Goal: Information Seeking & Learning: Learn about a topic

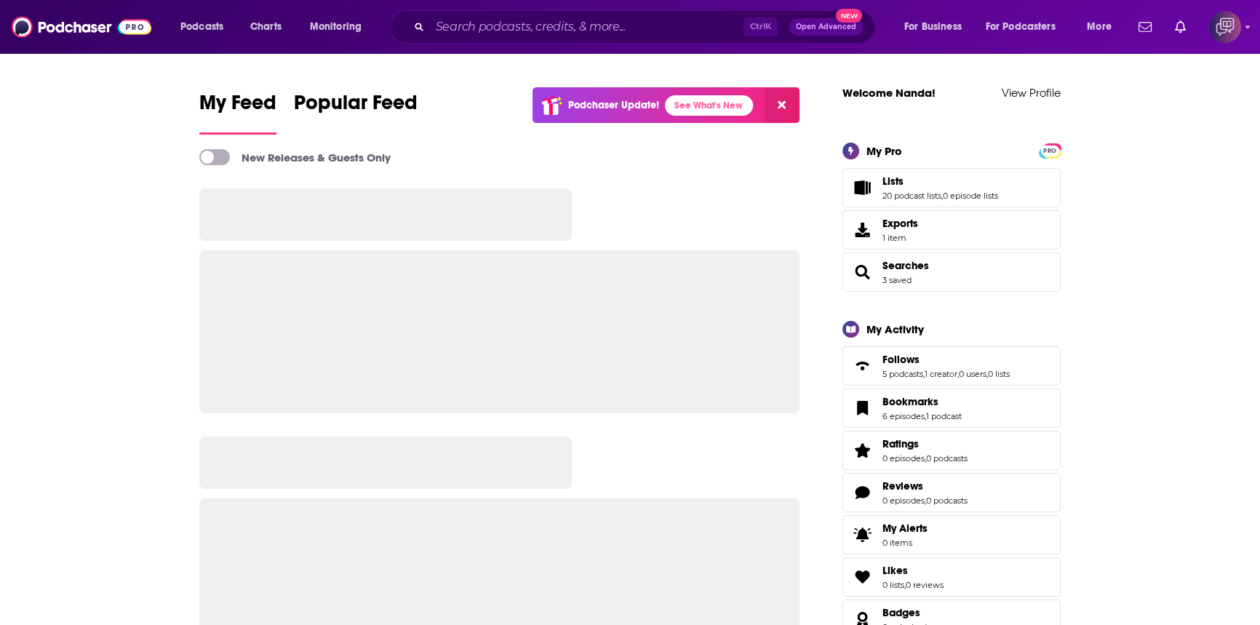
click at [565, 38] on div "Ctrl K Open Advanced New" at bounding box center [632, 26] width 485 height 33
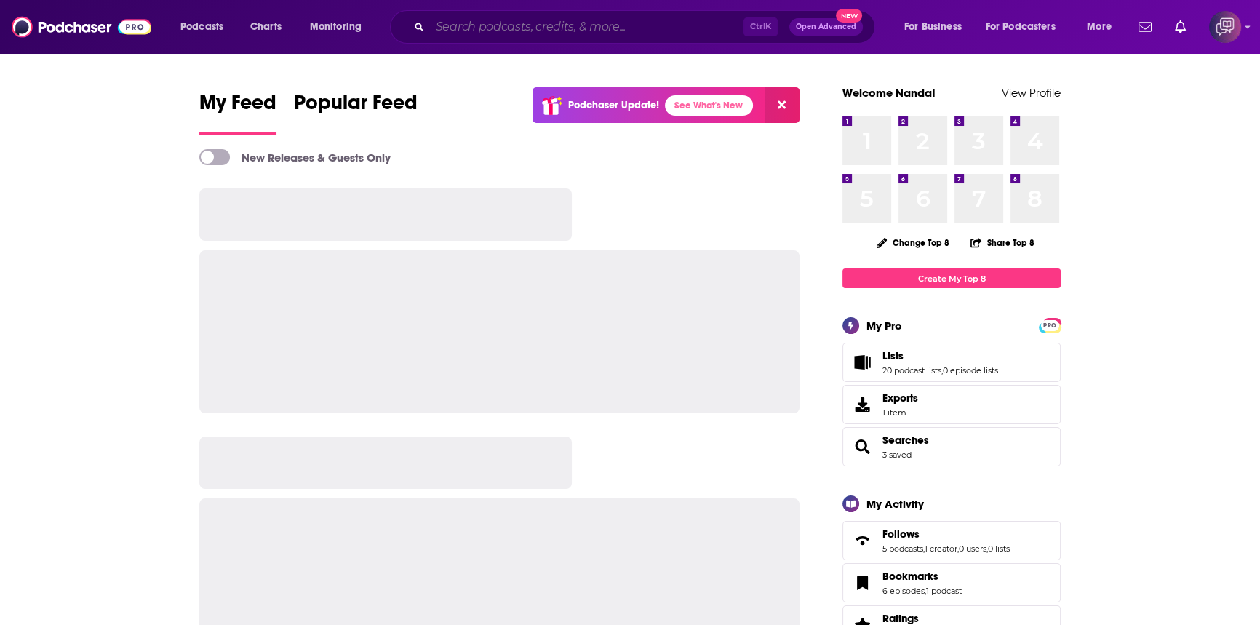
click at [565, 33] on input "Search podcasts, credits, & more..." at bounding box center [586, 26] width 313 height 23
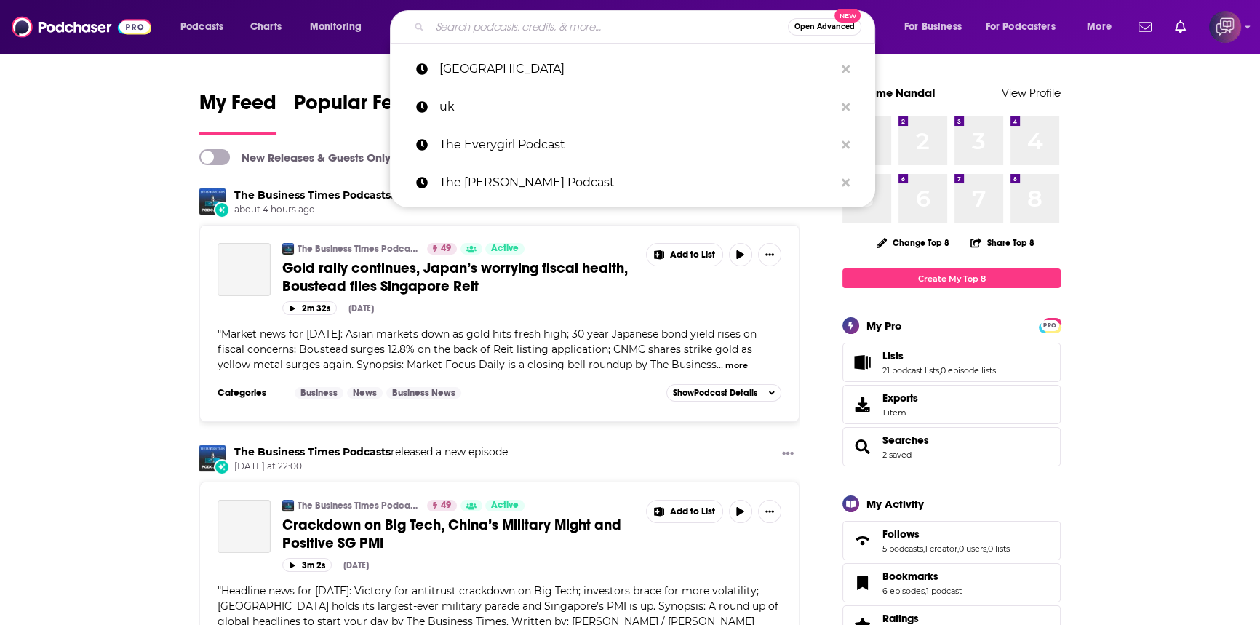
click at [487, 23] on input "Search podcasts, credits, & more..." at bounding box center [609, 26] width 358 height 23
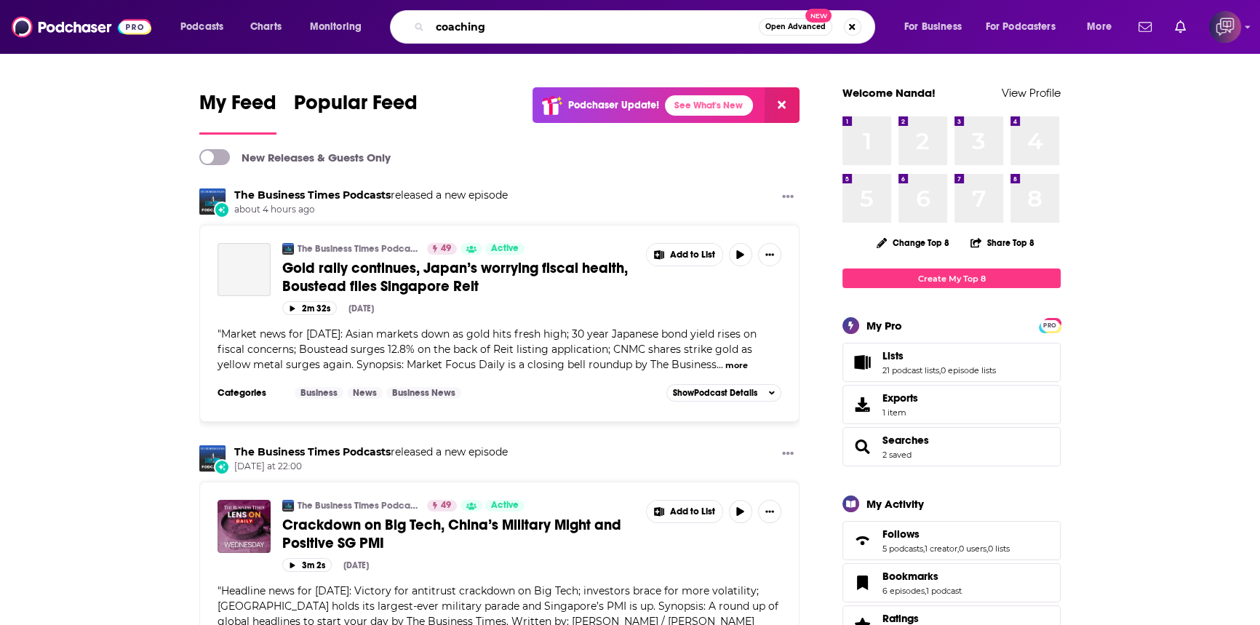
type input "coaching"
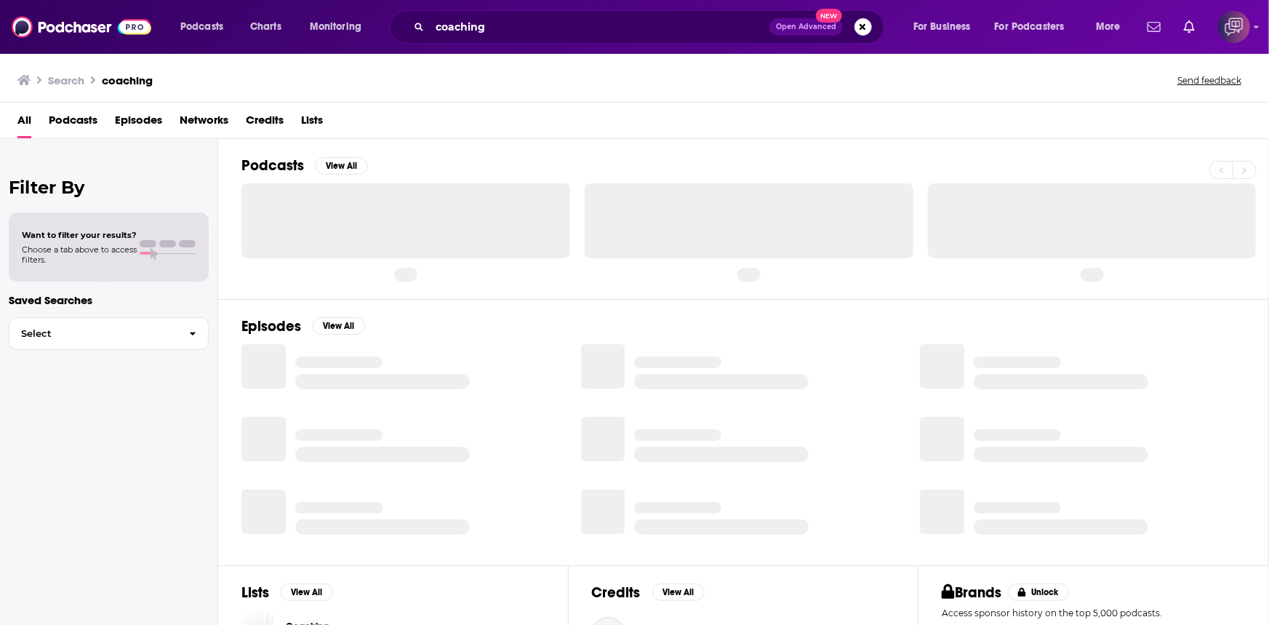
click at [538, 41] on div "coaching Open Advanced New" at bounding box center [637, 26] width 495 height 33
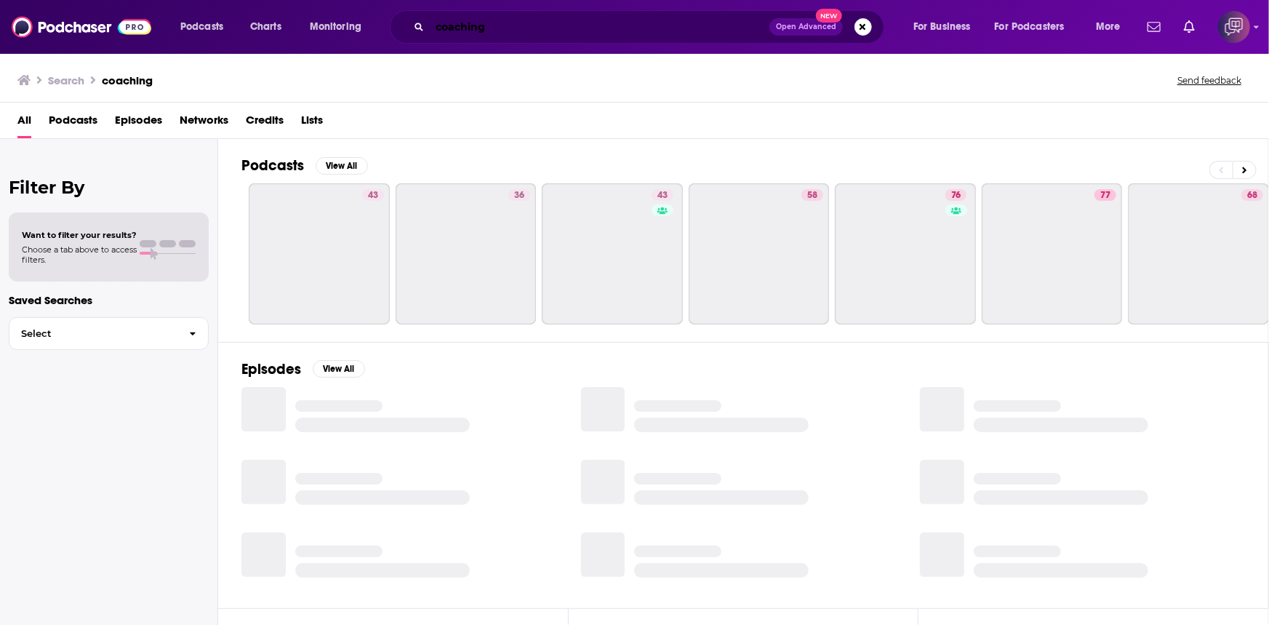
click at [551, 30] on input "coaching" at bounding box center [600, 26] width 340 height 23
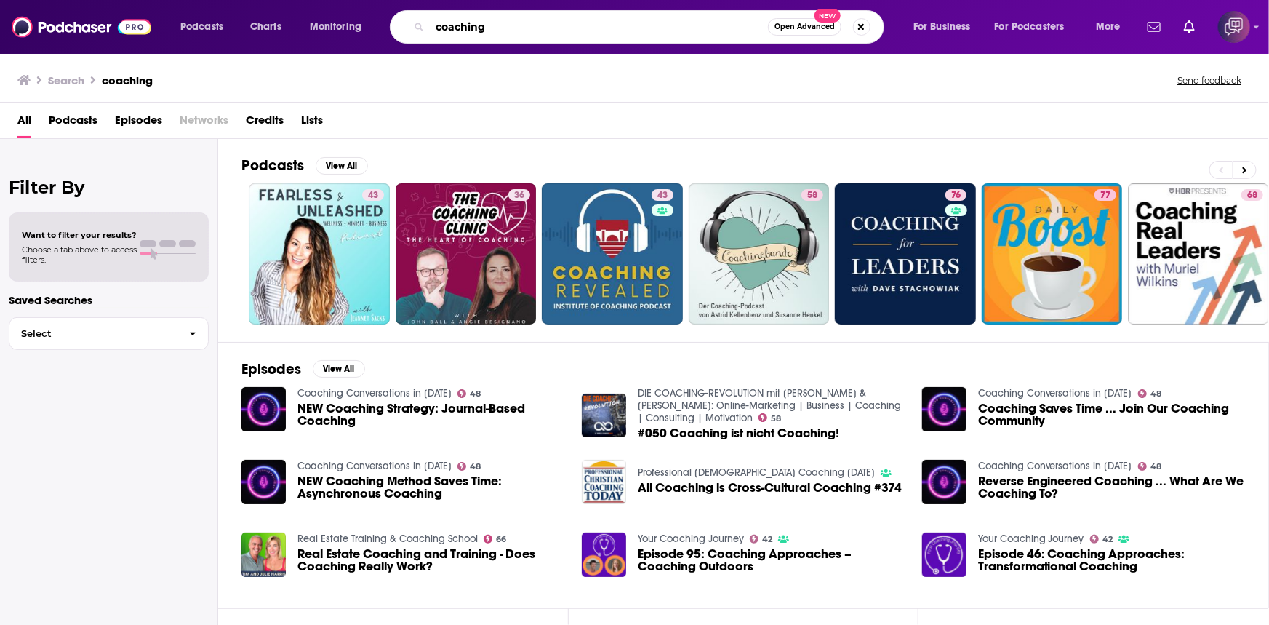
click at [581, 26] on input "coaching" at bounding box center [599, 26] width 338 height 23
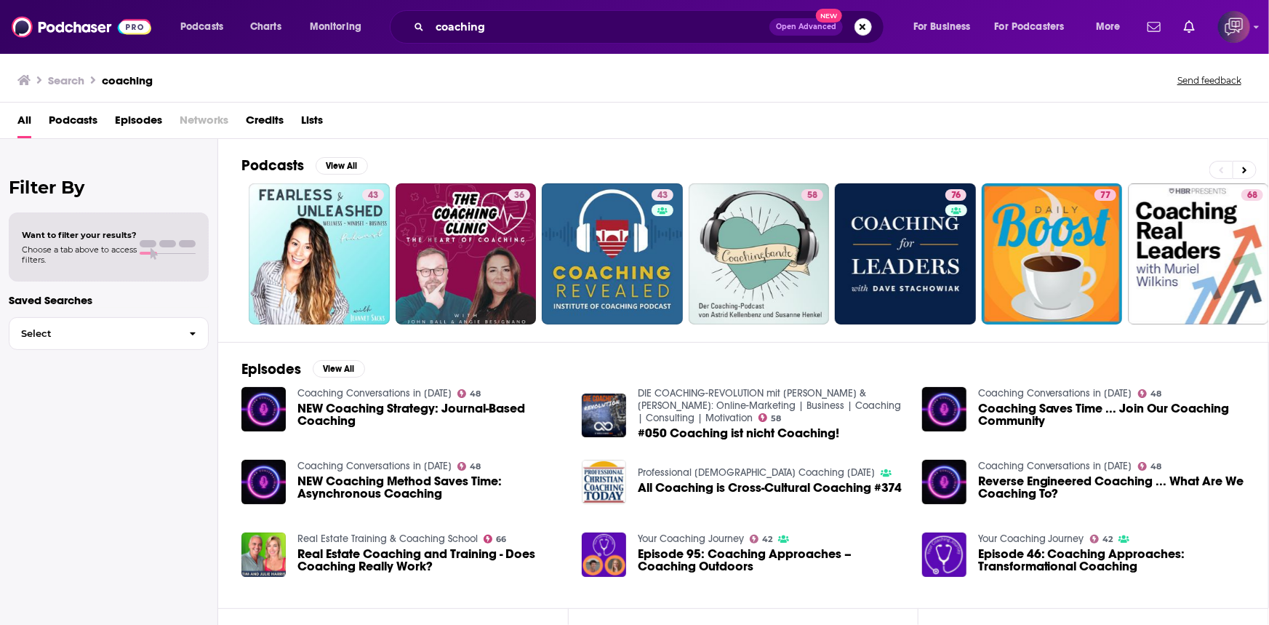
click at [858, 29] on button "Search podcasts, credits, & more..." at bounding box center [863, 26] width 17 height 17
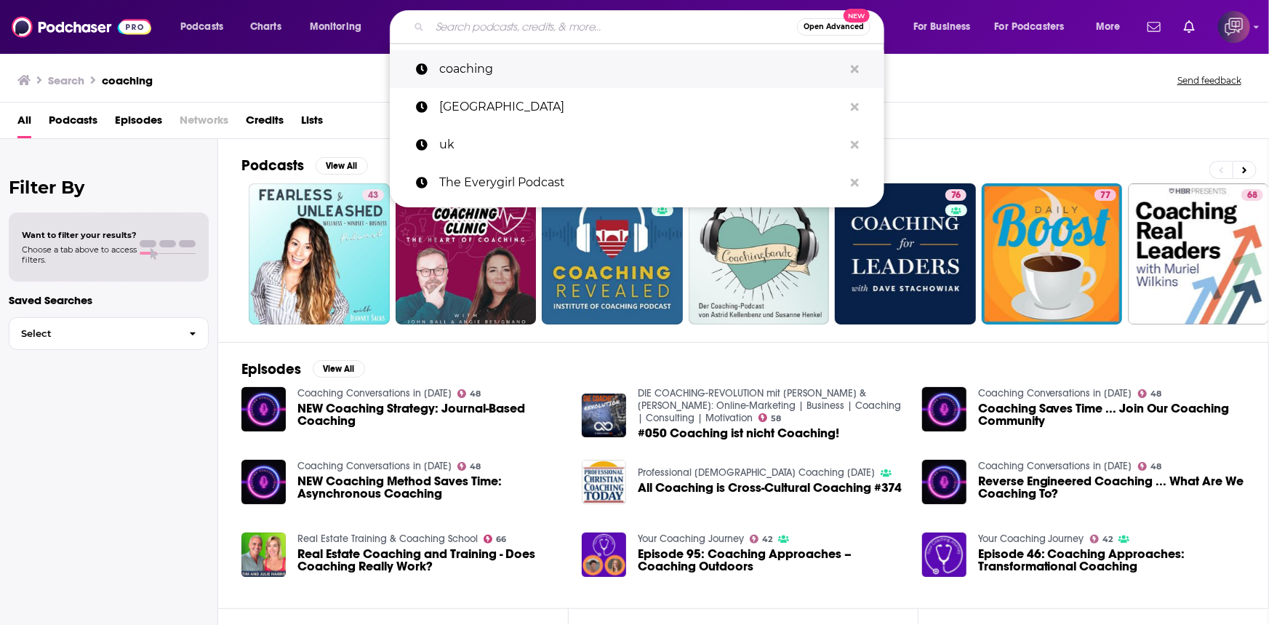
click at [849, 71] on button "Search podcasts, credits, & more..." at bounding box center [855, 69] width 23 height 27
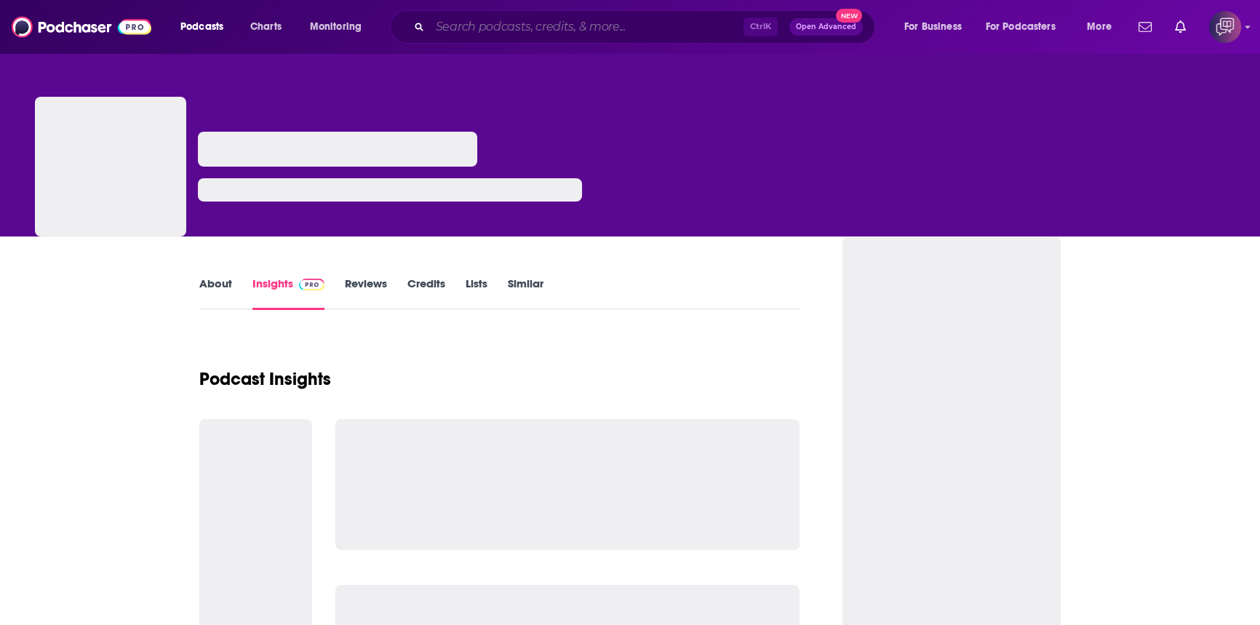
click at [588, 19] on input "Search podcasts, credits, & more..." at bounding box center [586, 26] width 313 height 23
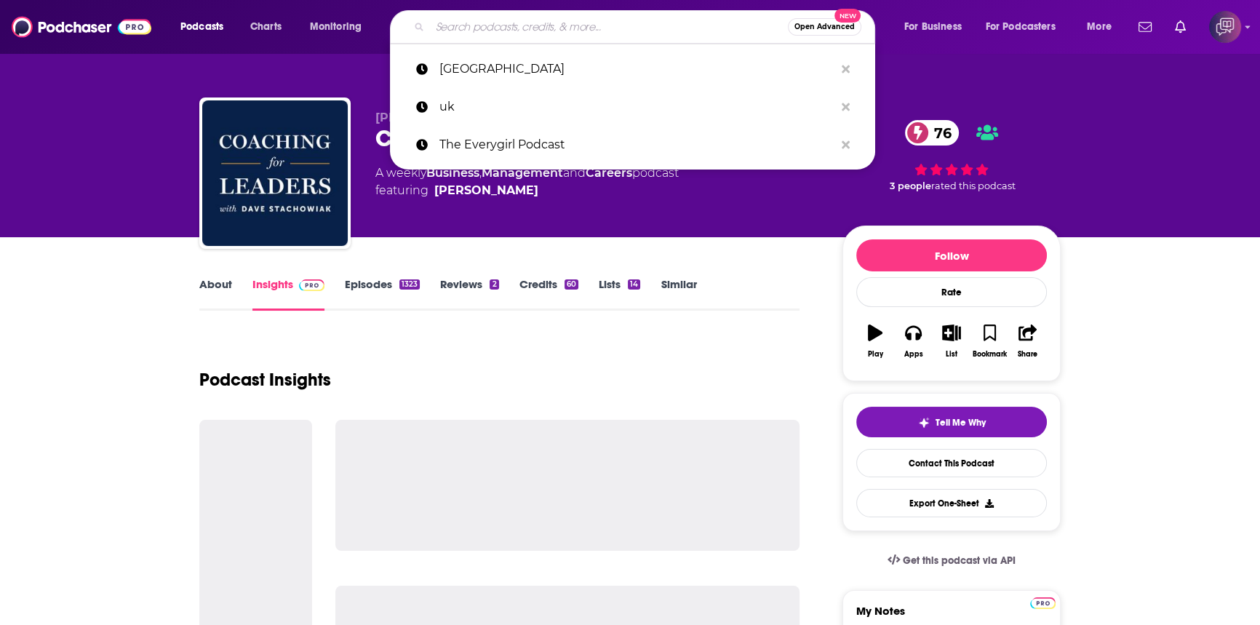
drag, startPoint x: 122, startPoint y: 299, endPoint x: 111, endPoint y: 299, distance: 10.9
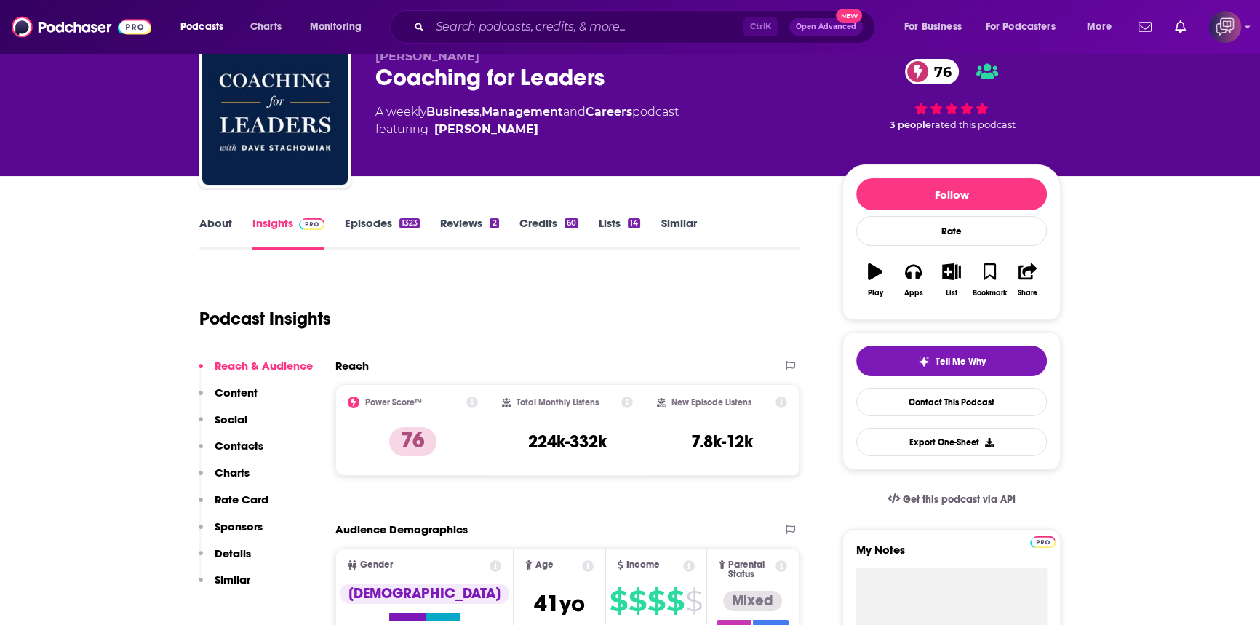
scroll to position [132, 0]
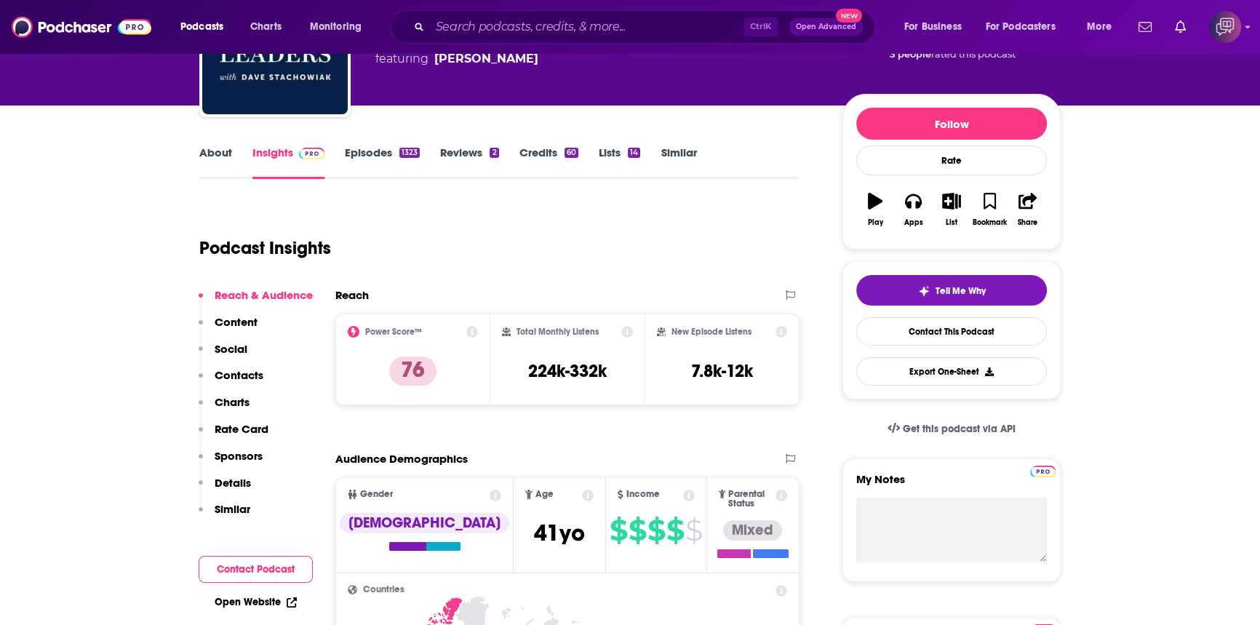
click at [399, 158] on link "Episodes 1323" at bounding box center [382, 161] width 75 height 33
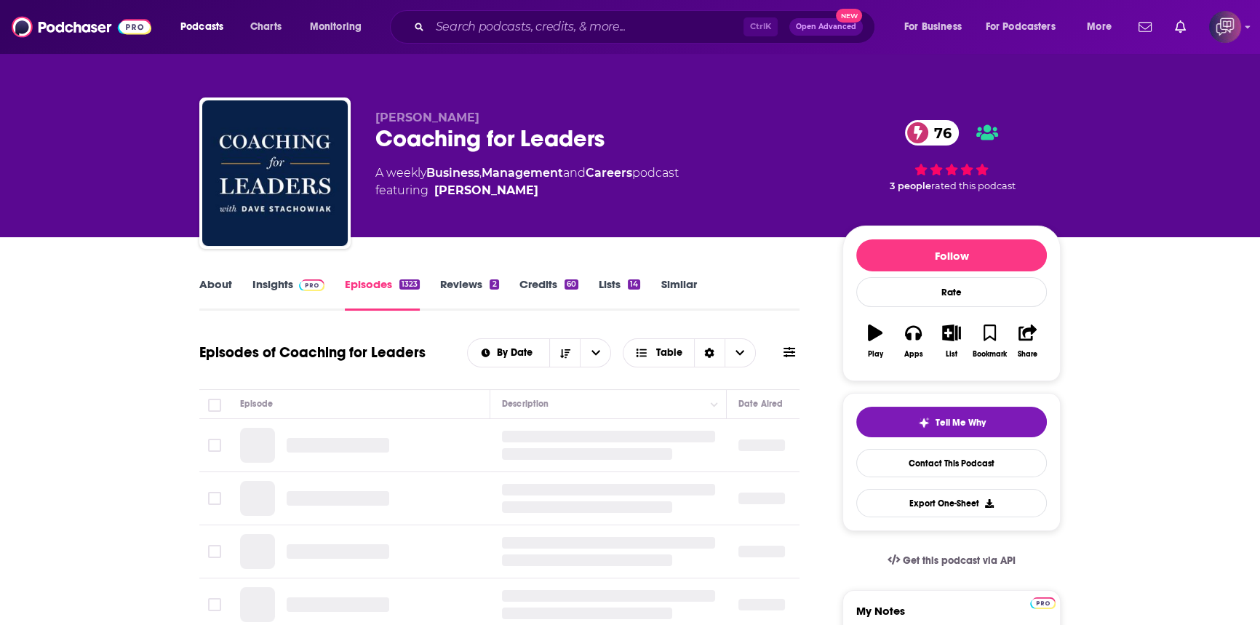
click at [268, 282] on link "Insights" at bounding box center [288, 293] width 72 height 33
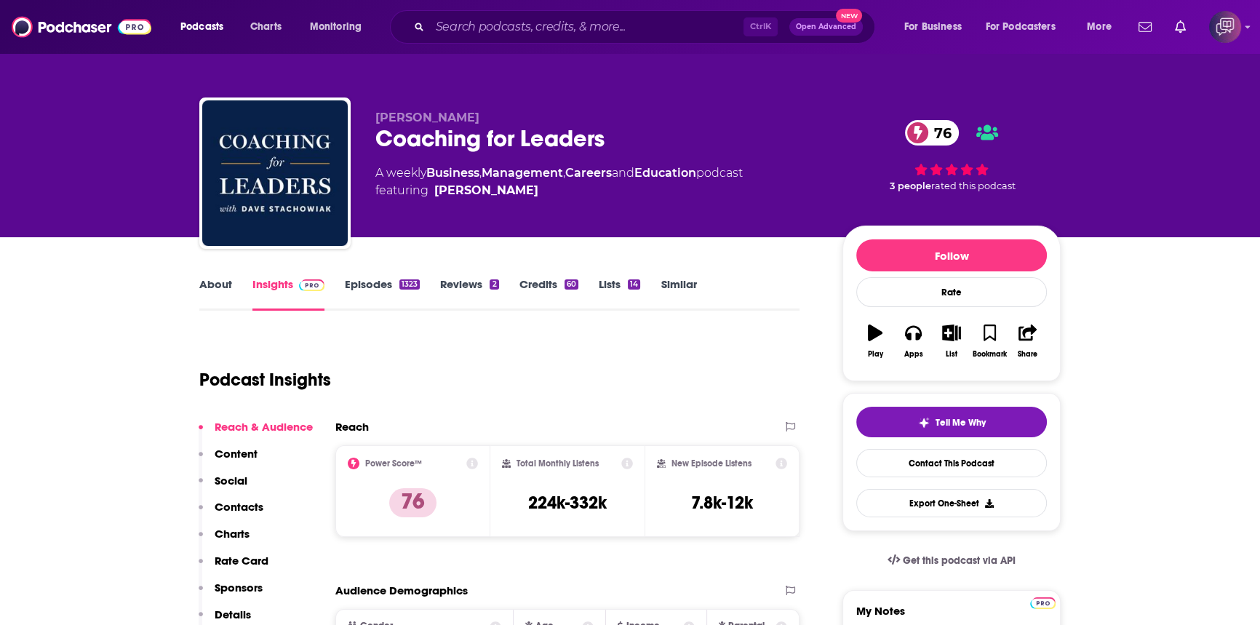
click at [214, 283] on link "About" at bounding box center [215, 293] width 33 height 33
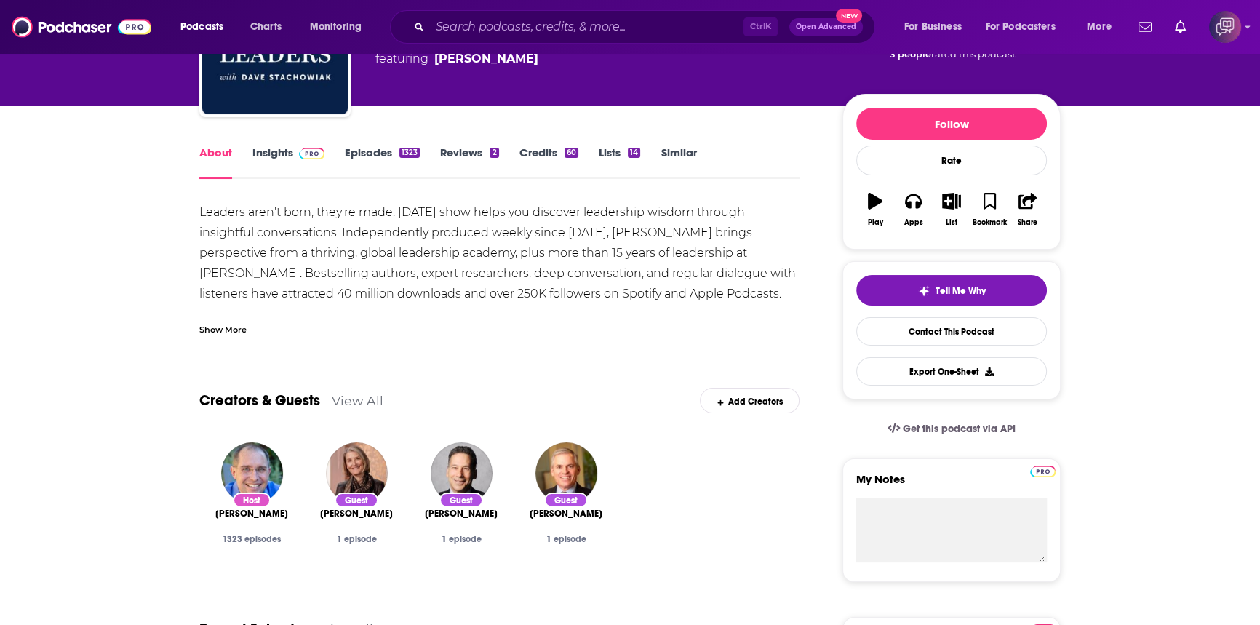
scroll to position [198, 0]
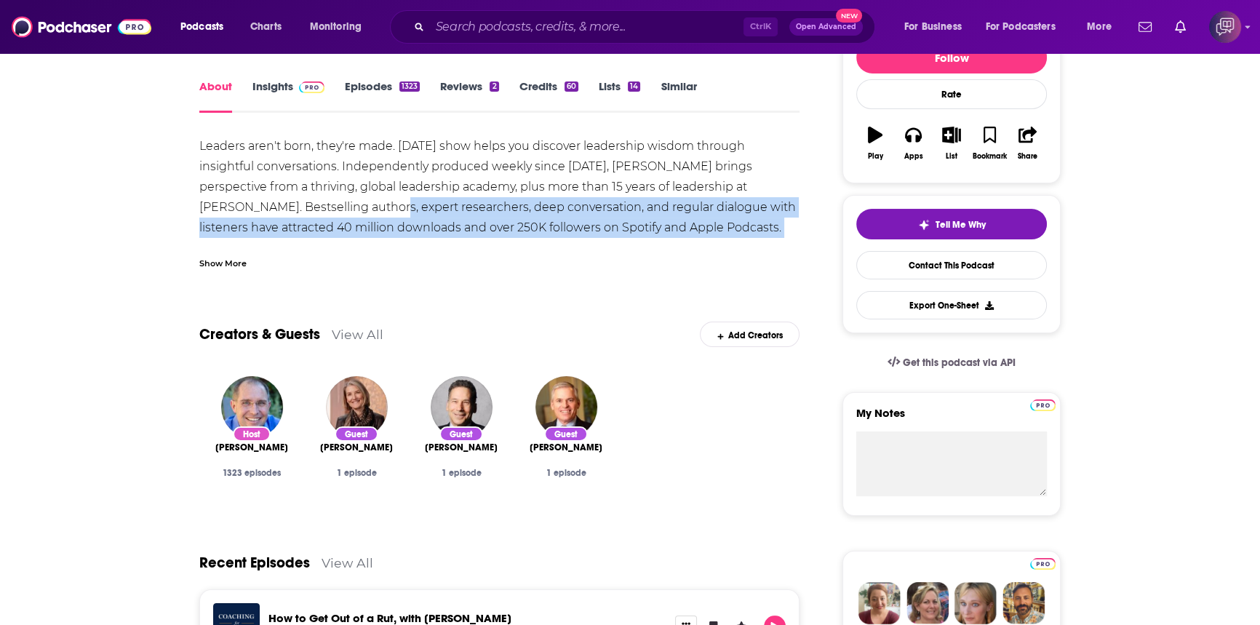
drag, startPoint x: 315, startPoint y: 204, endPoint x: 721, endPoint y: 233, distance: 406.9
click at [718, 233] on div "Leaders aren't born, they're made. [DATE] show helps you discover leadership wi…" at bounding box center [499, 207] width 600 height 143
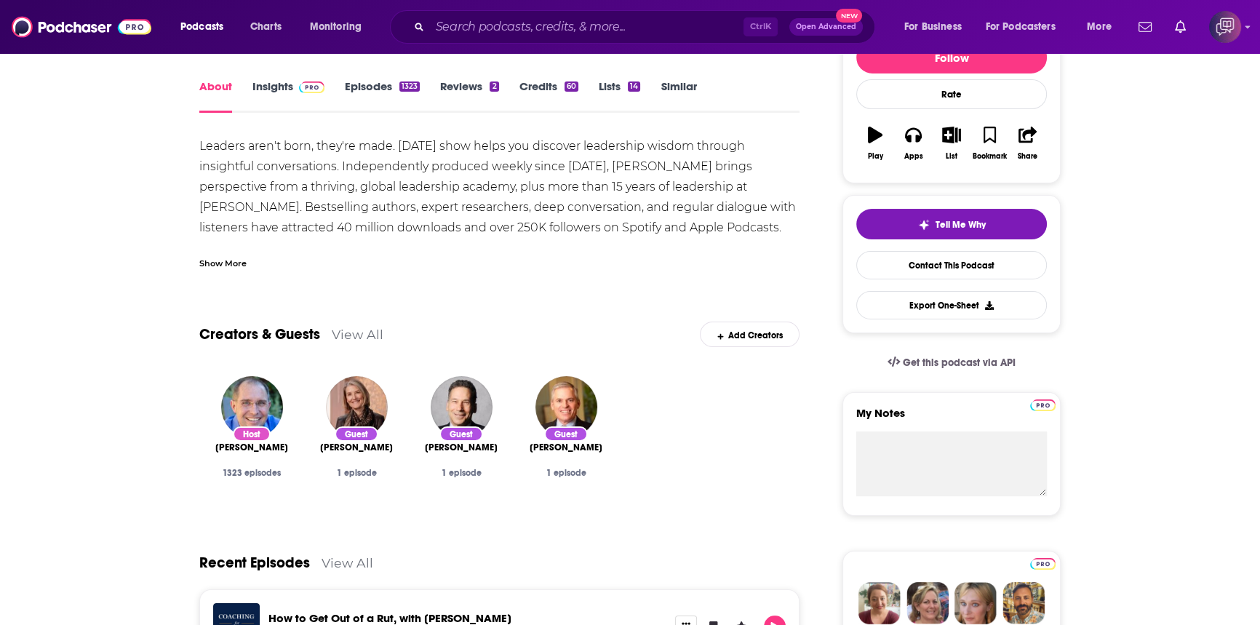
click at [733, 233] on div "Leaders aren't born, they're made. [DATE] show helps you discover leadership wi…" at bounding box center [499, 207] width 600 height 143
click at [233, 265] on div "Show More" at bounding box center [222, 262] width 47 height 14
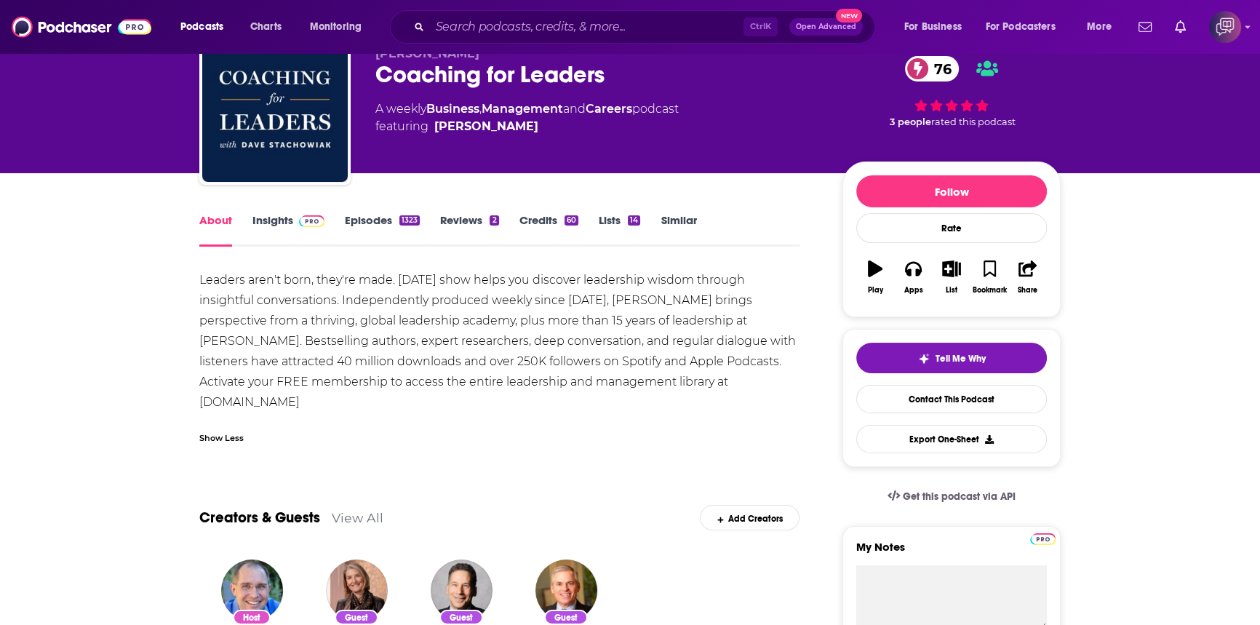
scroll to position [0, 0]
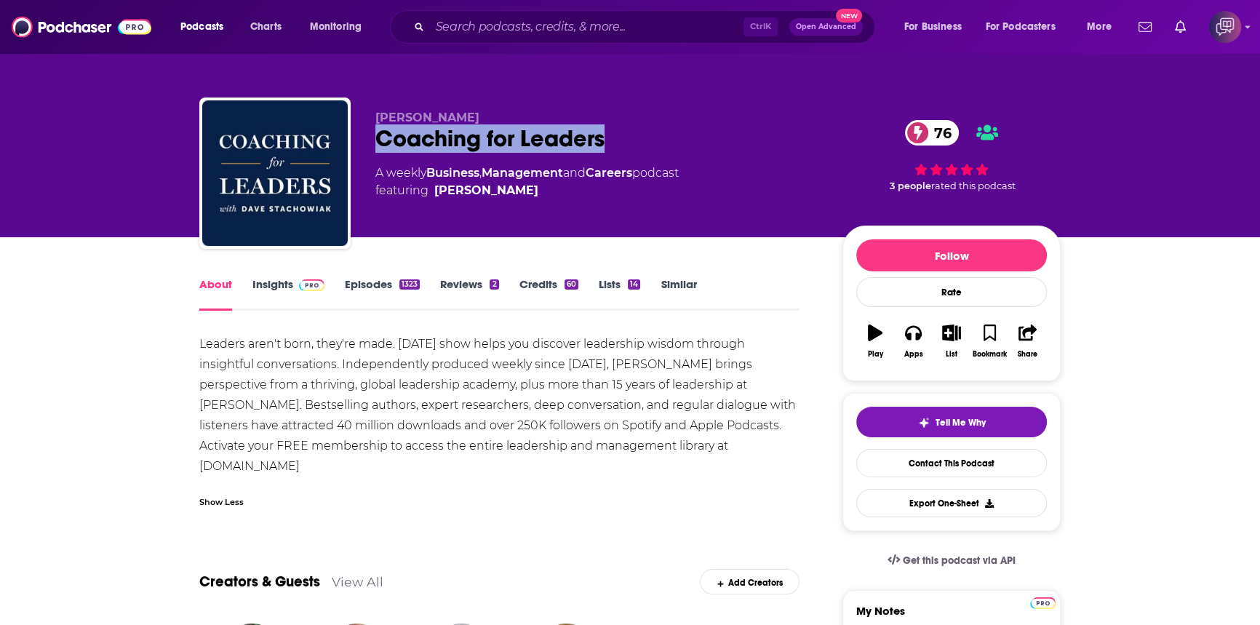
drag, startPoint x: 375, startPoint y: 132, endPoint x: 628, endPoint y: 133, distance: 253.8
click at [628, 133] on div "Coaching for Leaders 76" at bounding box center [597, 138] width 444 height 28
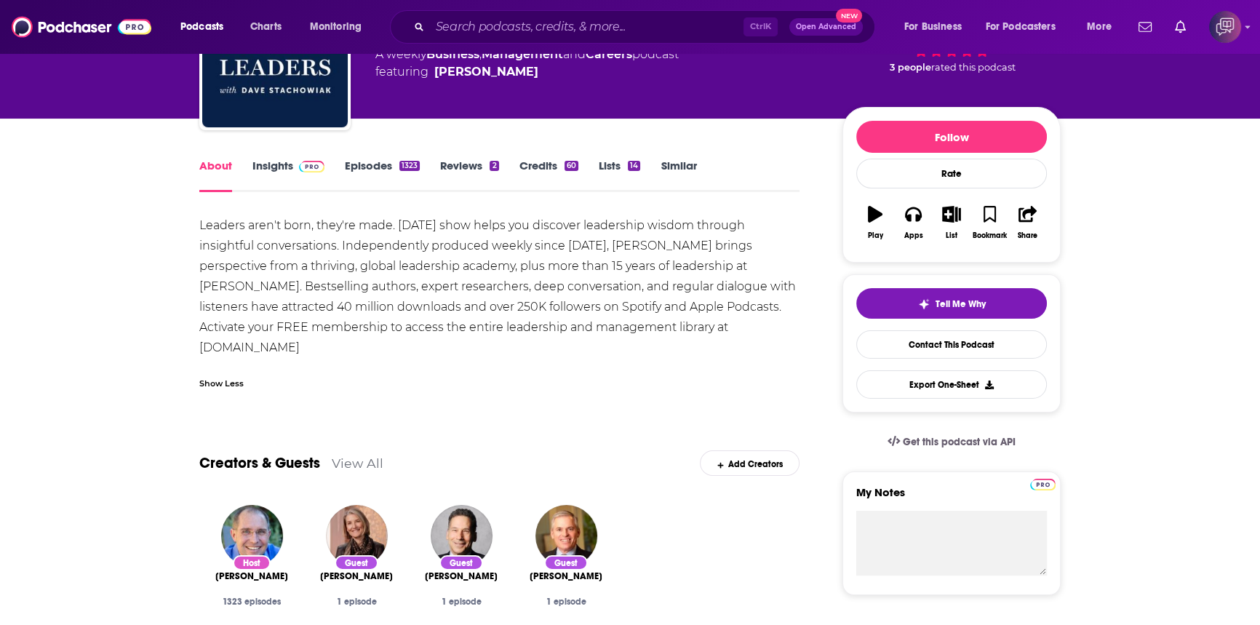
scroll to position [264, 0]
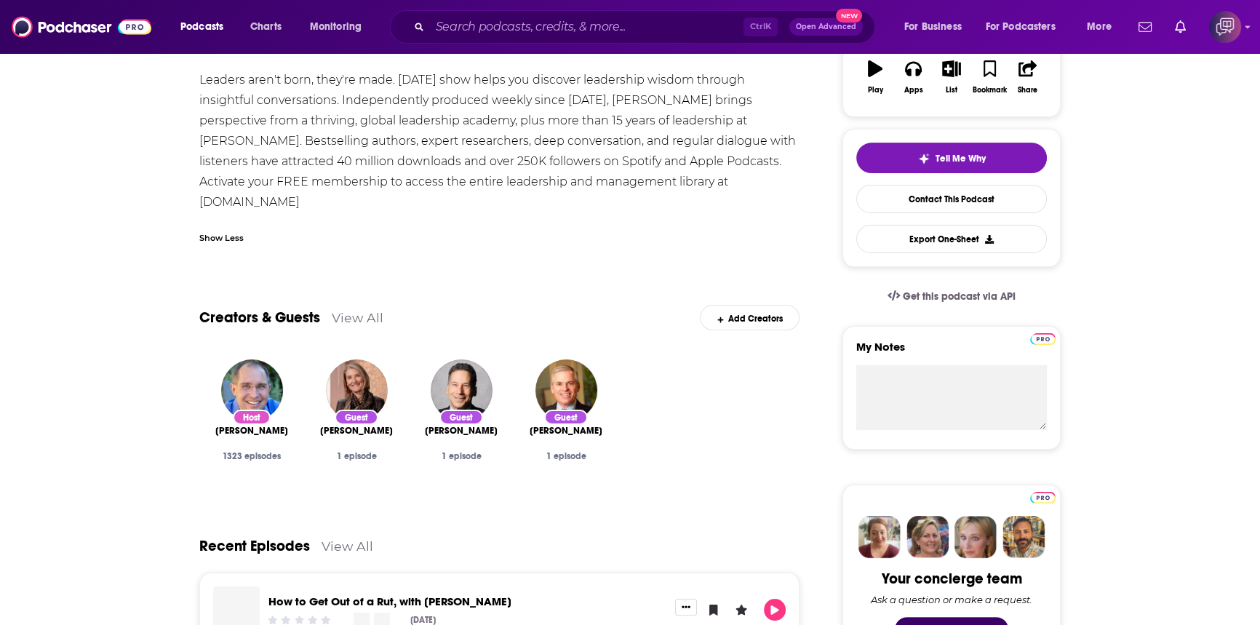
copy h1 "Coaching for Leaders"
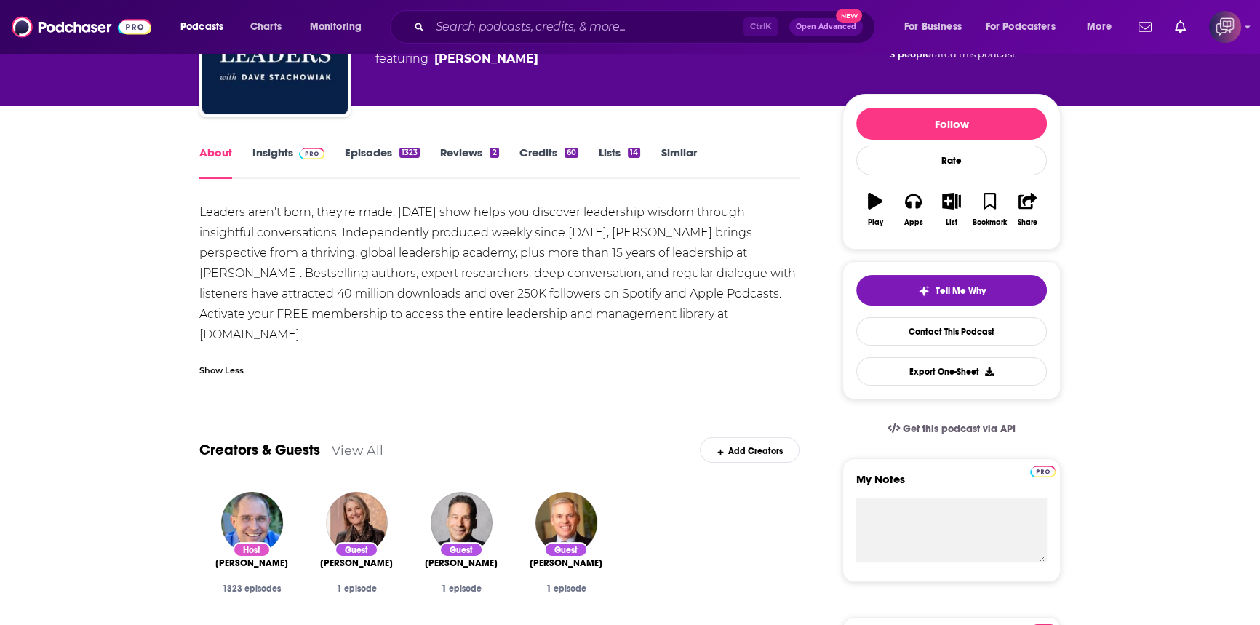
scroll to position [0, 0]
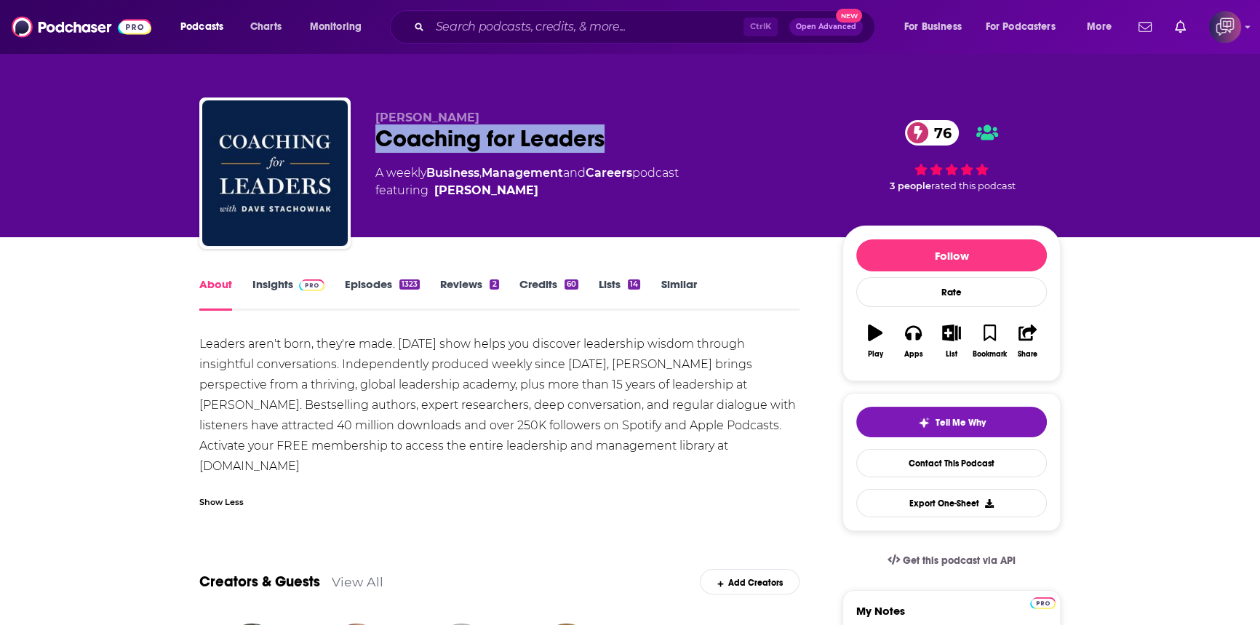
click at [295, 289] on span at bounding box center [308, 284] width 31 height 14
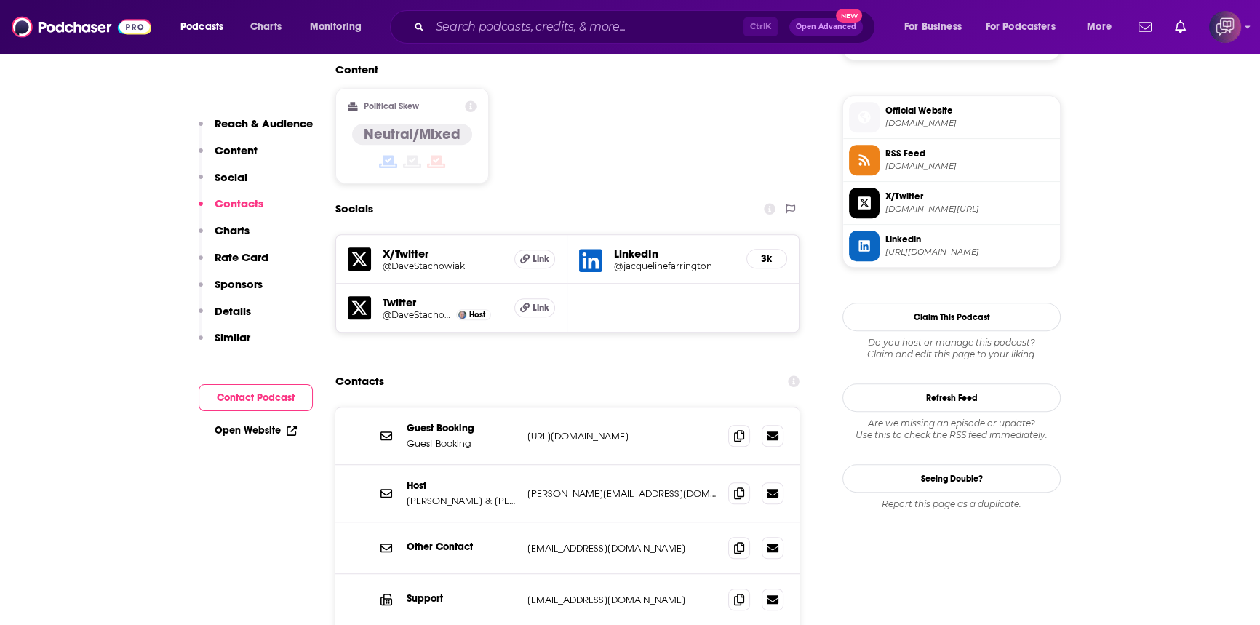
scroll to position [1322, 0]
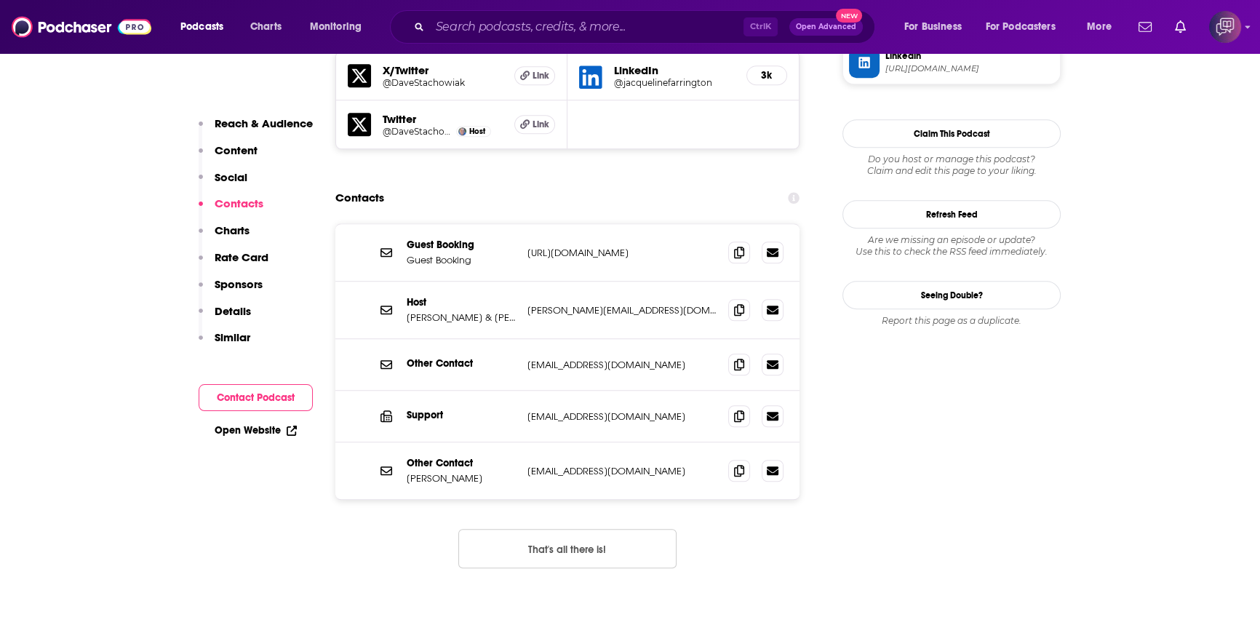
click at [657, 247] on p "[URL][DOMAIN_NAME]" at bounding box center [621, 253] width 189 height 12
click at [746, 241] on span at bounding box center [739, 252] width 22 height 22
